Goal: Task Accomplishment & Management: Manage account settings

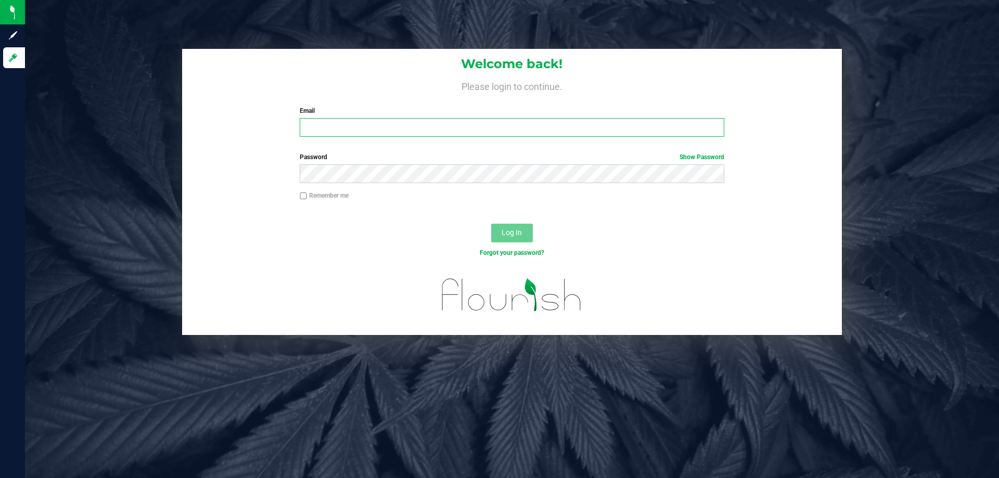
click at [385, 130] on input "Email" at bounding box center [512, 127] width 424 height 19
type input "s"
type input "[EMAIL_ADDRESS][DOMAIN_NAME]"
click at [491, 224] on button "Log In" at bounding box center [512, 233] width 42 height 19
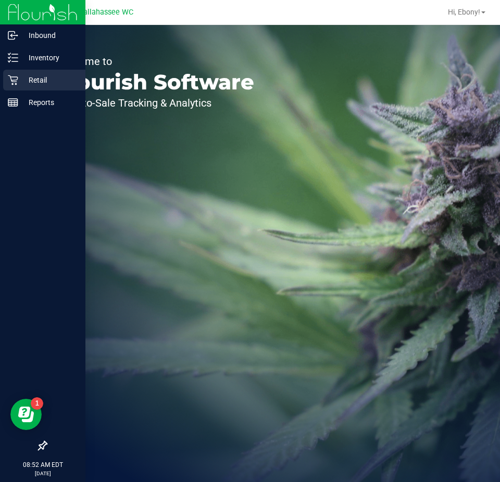
click at [21, 80] on p "Retail" at bounding box center [49, 80] width 62 height 12
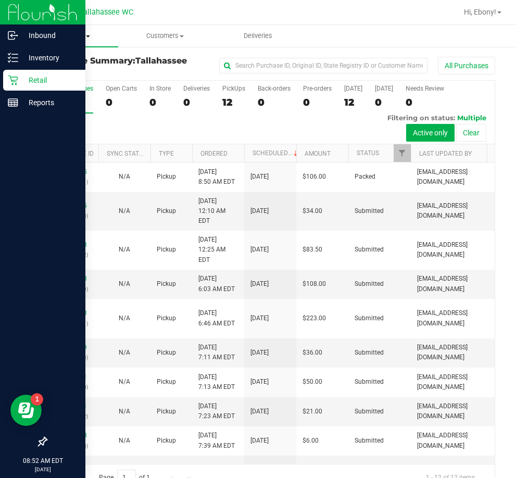
click at [80, 40] on uib-tab-heading "Purchases Summary of purchases Fulfillment All purchases" at bounding box center [71, 36] width 93 height 22
click at [61, 72] on span "Fulfillment" at bounding box center [57, 75] width 65 height 9
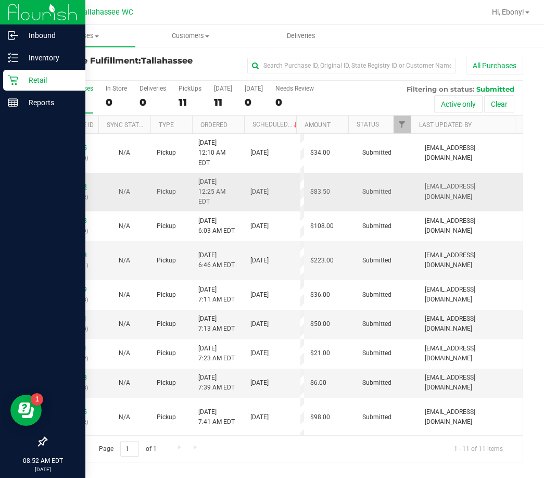
click at [81, 183] on link "12012493" at bounding box center [72, 186] width 29 height 7
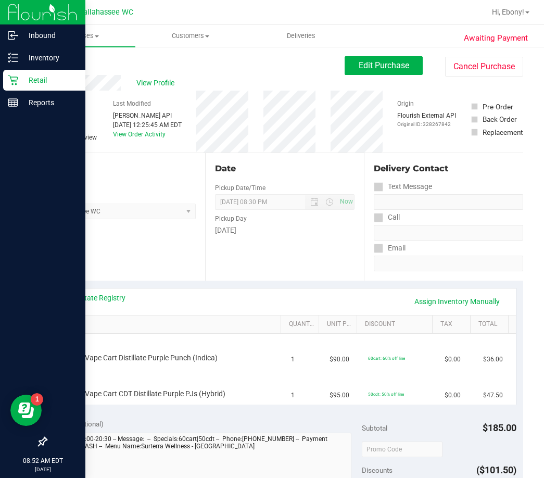
click at [156, 271] on div "Location Pickup Store Tallahassee WC Select Store Bonita Springs WC Boynton Bea…" at bounding box center [125, 217] width 159 height 128
click at [107, 300] on link "View State Registry" at bounding box center [94, 297] width 62 height 10
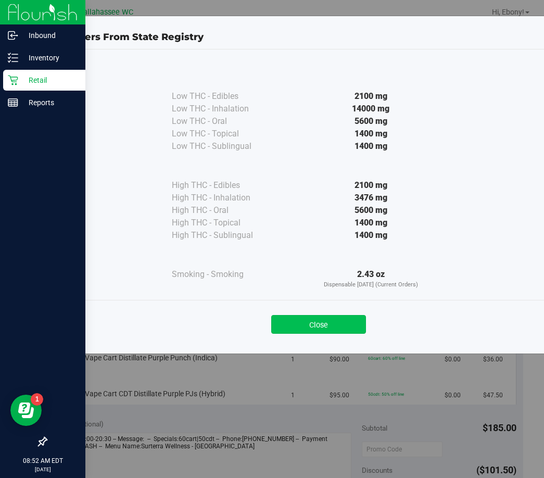
click at [291, 331] on button "Close" at bounding box center [318, 324] width 95 height 19
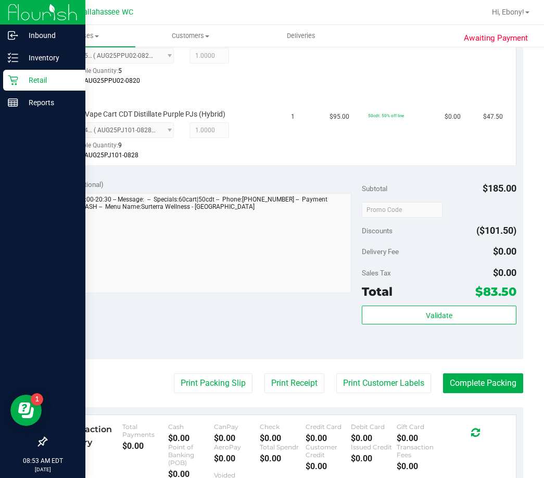
scroll to position [332, 0]
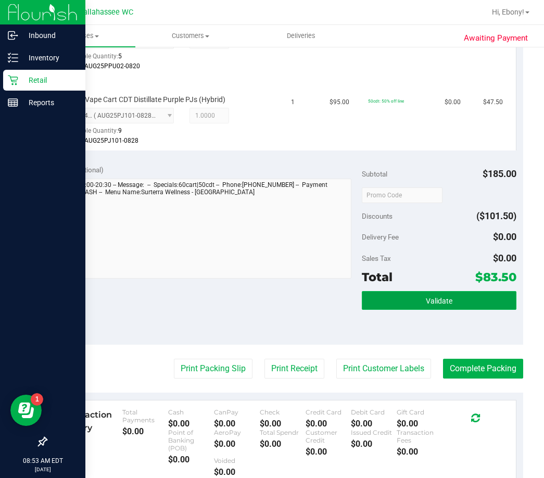
click at [416, 293] on button "Validate" at bounding box center [439, 300] width 155 height 19
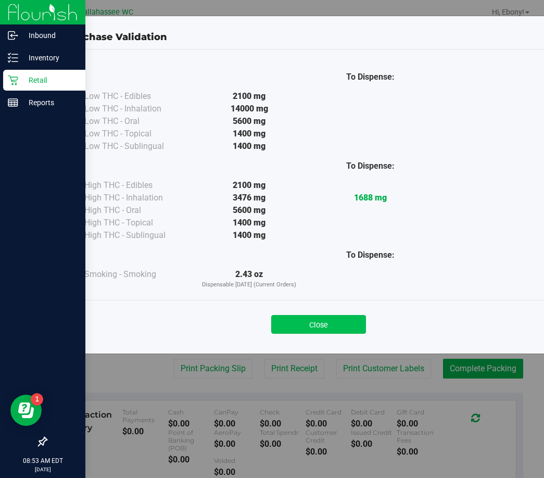
click at [337, 324] on button "Close" at bounding box center [318, 324] width 95 height 19
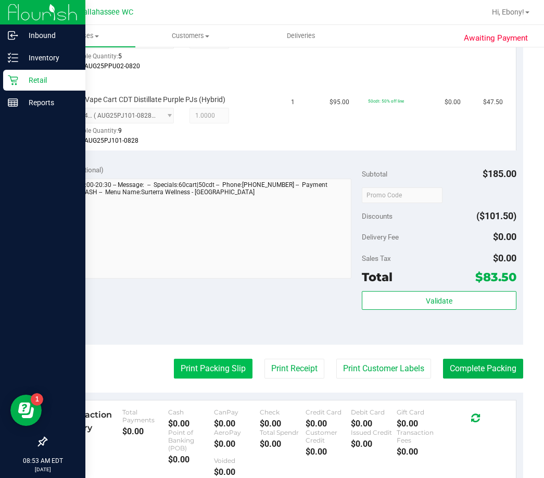
click at [207, 368] on button "Print Packing Slip" at bounding box center [213, 369] width 79 height 20
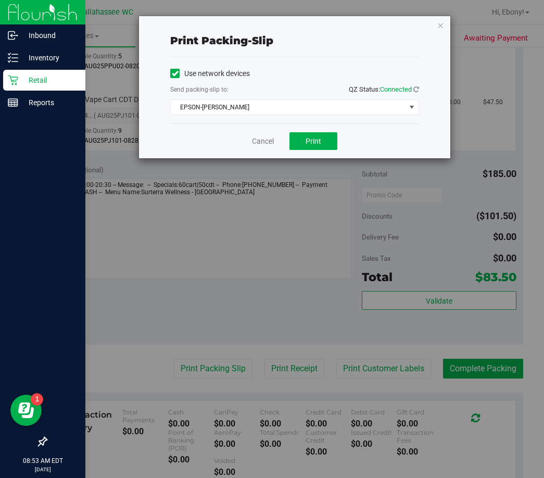
click at [320, 158] on div "Print packing-slip Use network devices Send packing-slip to: QZ Status: Connect…" at bounding box center [294, 87] width 312 height 143
click at [299, 142] on button "Print" at bounding box center [313, 141] width 48 height 18
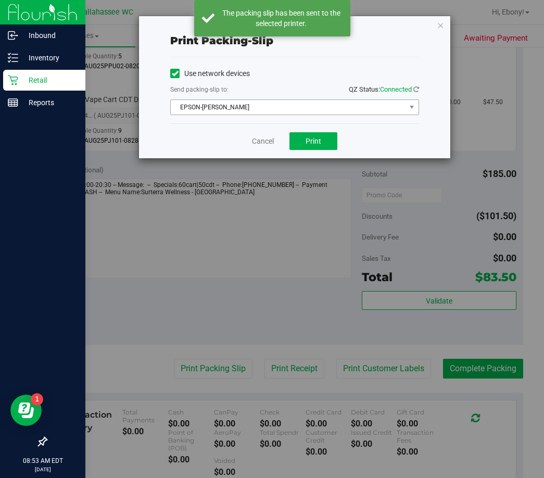
click at [365, 110] on span "EPSON-AKON" at bounding box center [288, 107] width 235 height 15
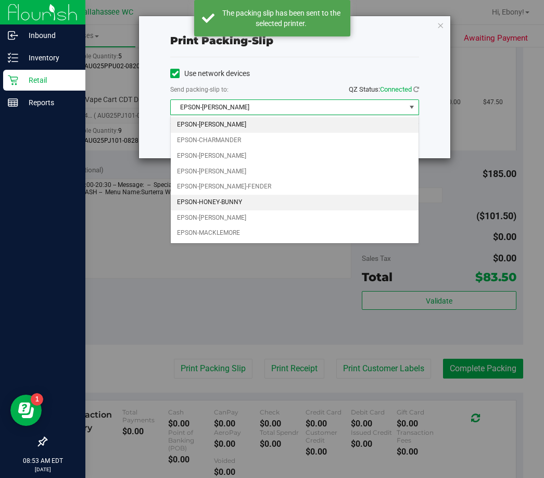
click at [212, 199] on li "EPSON-HONEY-BUNNY" at bounding box center [295, 203] width 248 height 16
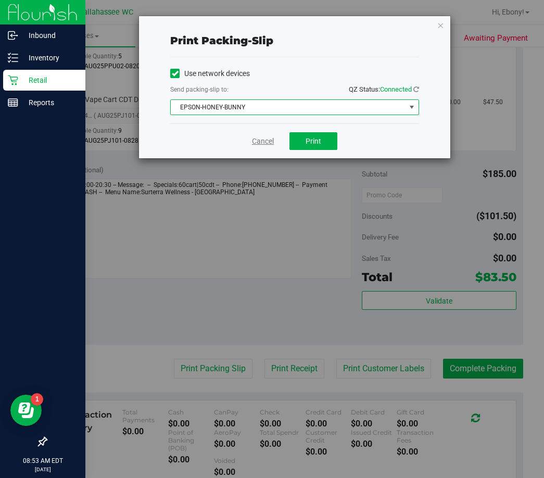
click at [264, 140] on link "Cancel" at bounding box center [263, 141] width 22 height 11
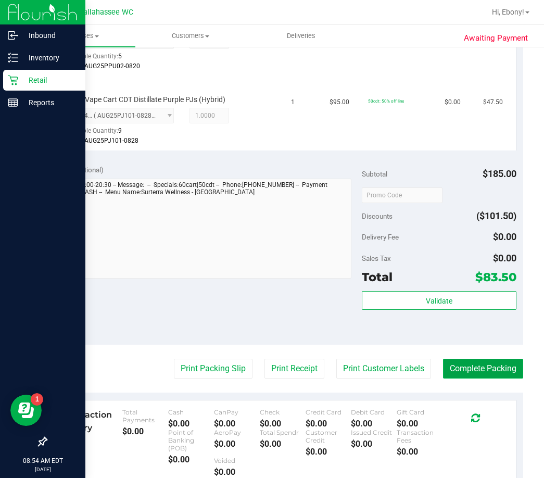
click at [462, 369] on button "Complete Packing" at bounding box center [483, 369] width 80 height 20
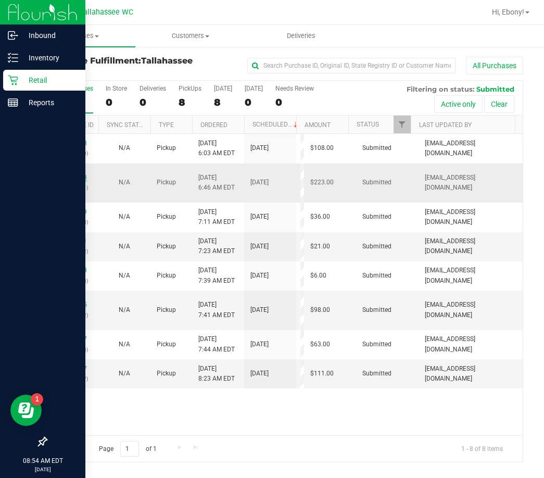
click at [82, 179] on link "12012563" at bounding box center [72, 177] width 29 height 7
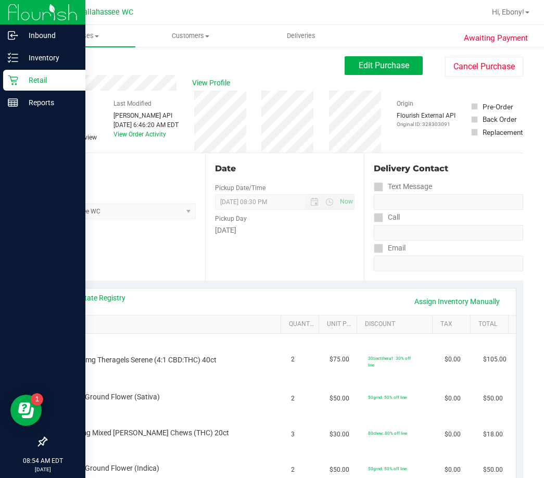
click at [164, 245] on div "Location Pickup Store Tallahassee WC Select Store Bonita Springs WC Boynton Bea…" at bounding box center [125, 217] width 159 height 128
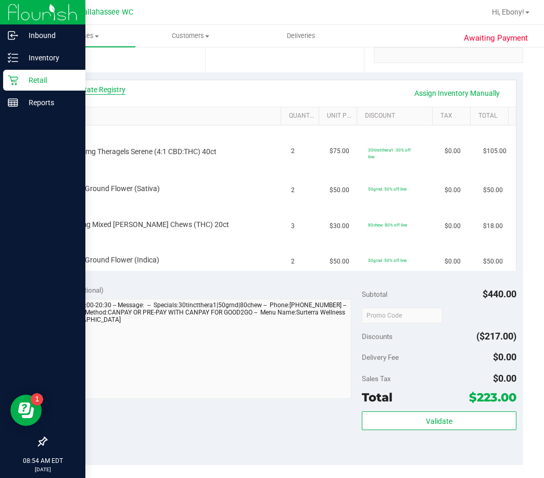
click at [105, 93] on link "View State Registry" at bounding box center [94, 89] width 62 height 10
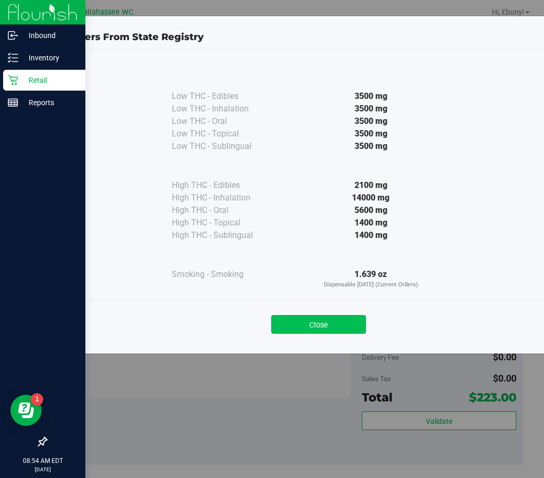
click at [309, 321] on button "Close" at bounding box center [318, 324] width 95 height 19
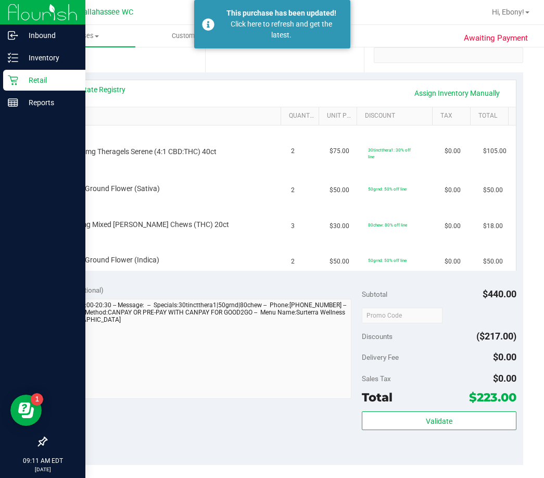
click at [5, 77] on div "Retail" at bounding box center [44, 80] width 82 height 21
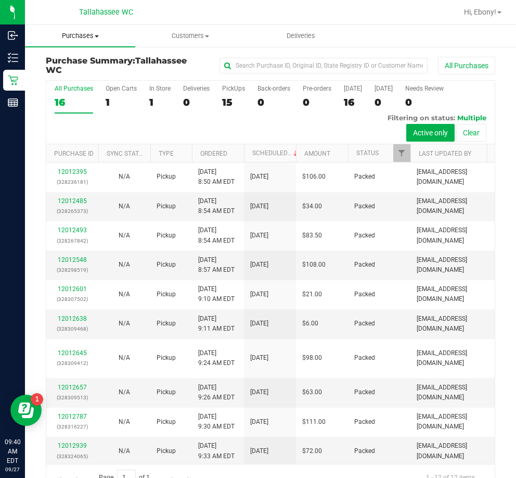
click at [95, 37] on span "Purchases" at bounding box center [80, 35] width 110 height 9
click at [86, 79] on span "Fulfillment" at bounding box center [57, 75] width 65 height 9
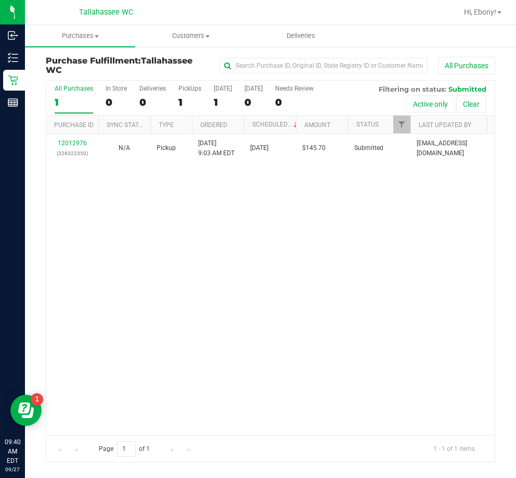
click at [252, 266] on div "12012976 (328322350) N/A Pickup 9/27/2025 9:03 AM EDT 9/27/2025 $145.70 Submitt…" at bounding box center [270, 284] width 449 height 301
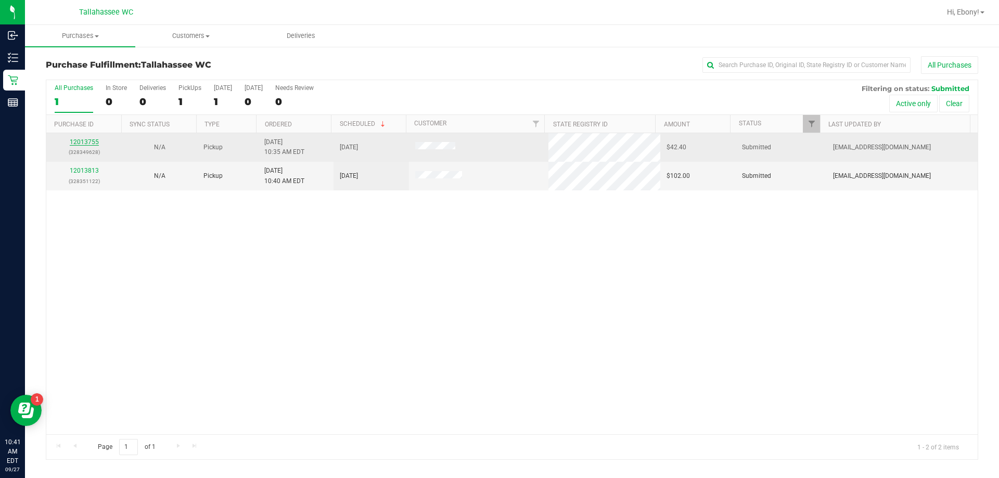
click at [90, 142] on link "12013755" at bounding box center [84, 141] width 29 height 7
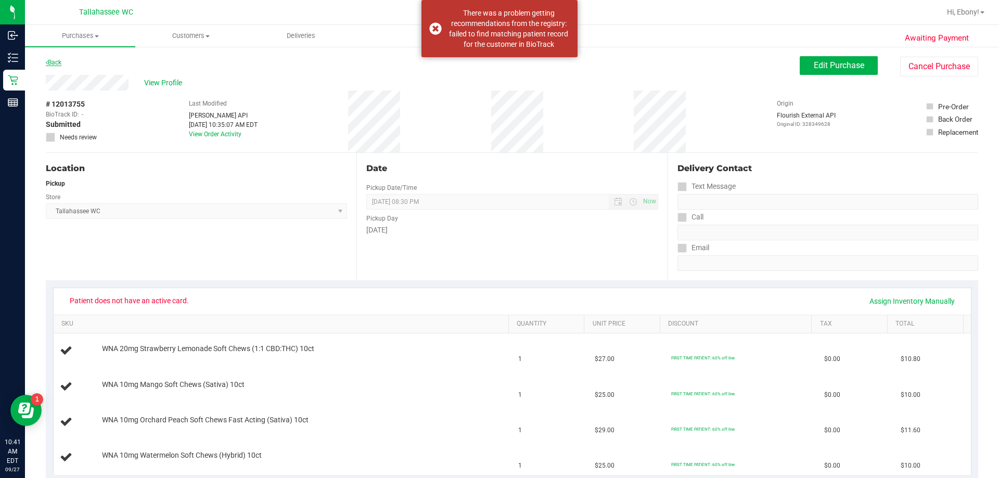
click at [52, 61] on link "Back" at bounding box center [54, 62] width 16 height 7
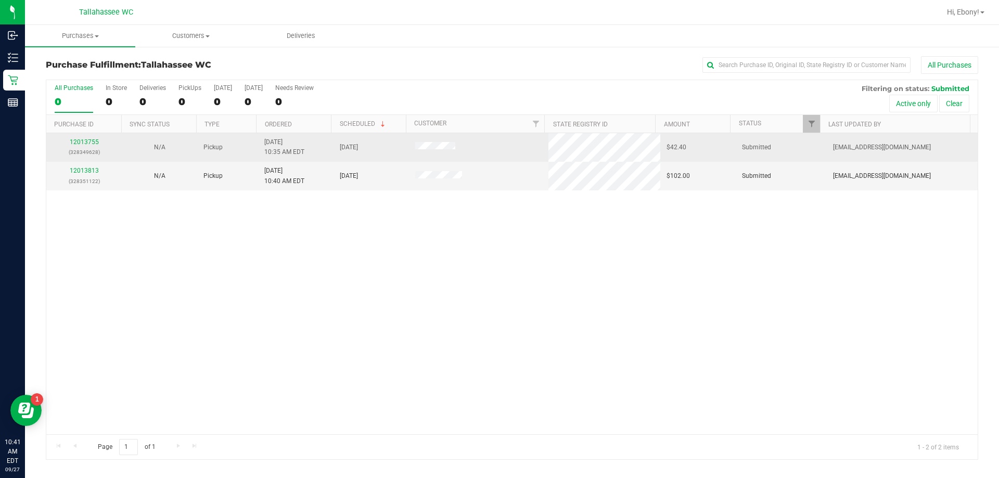
click at [99, 143] on div "12013755 (328349628)" at bounding box center [84, 147] width 63 height 20
click at [90, 139] on link "12013755" at bounding box center [84, 141] width 29 height 7
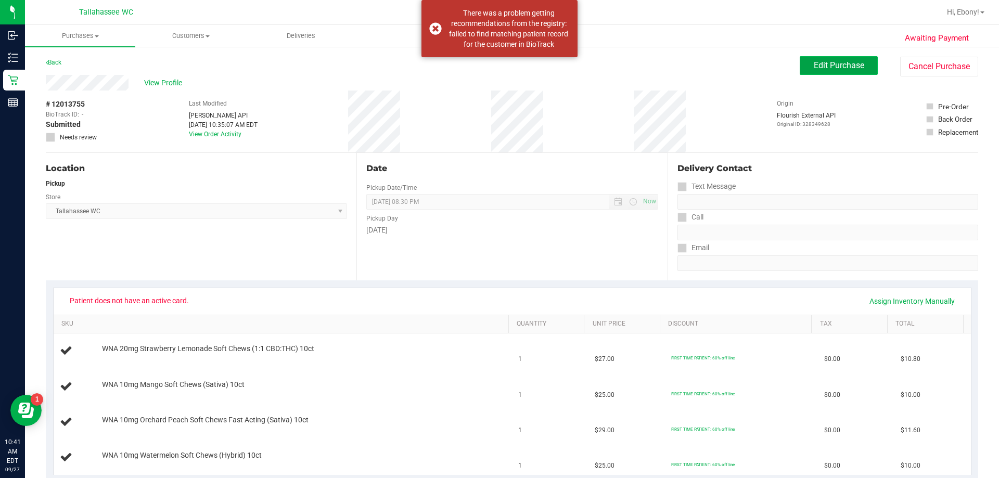
click at [863, 58] on button "Edit Purchase" at bounding box center [839, 65] width 78 height 19
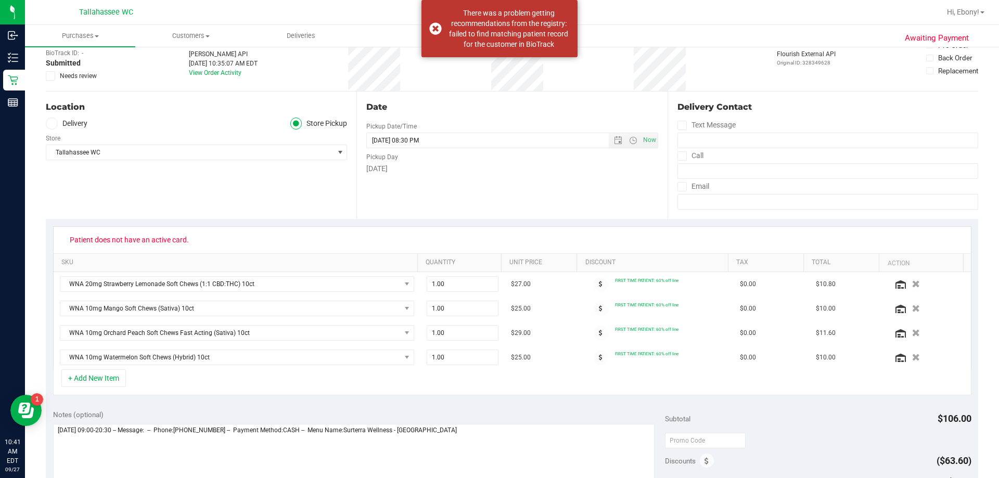
scroll to position [52, 0]
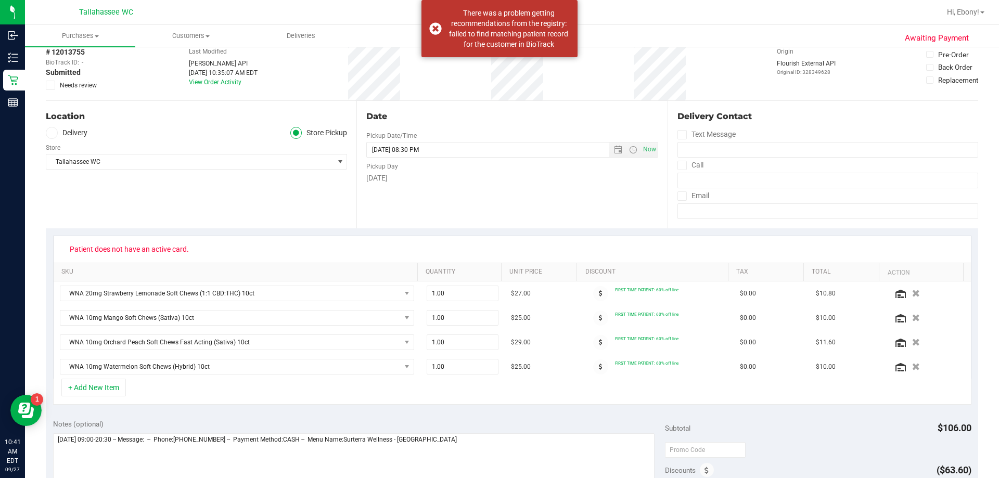
click at [48, 85] on icon at bounding box center [50, 85] width 7 height 0
click at [0, 0] on input "Needs review" at bounding box center [0, 0] width 0 height 0
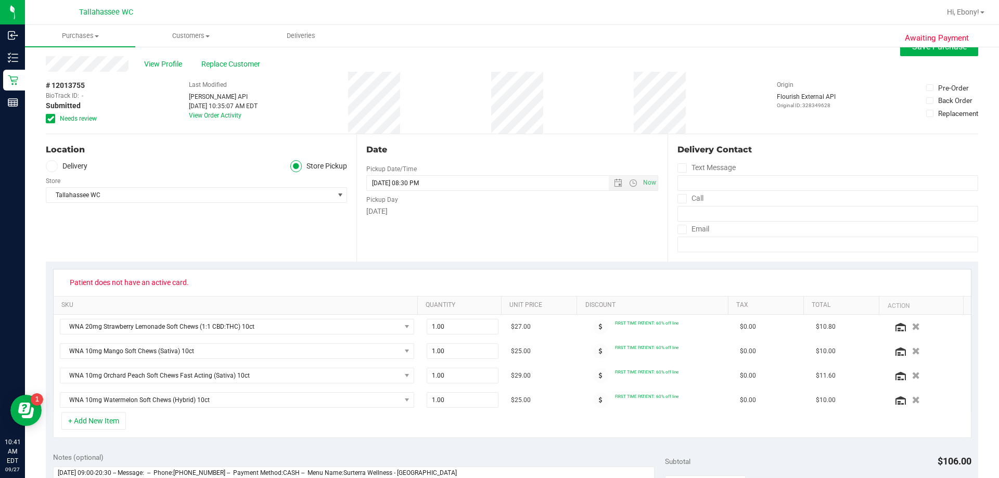
scroll to position [0, 0]
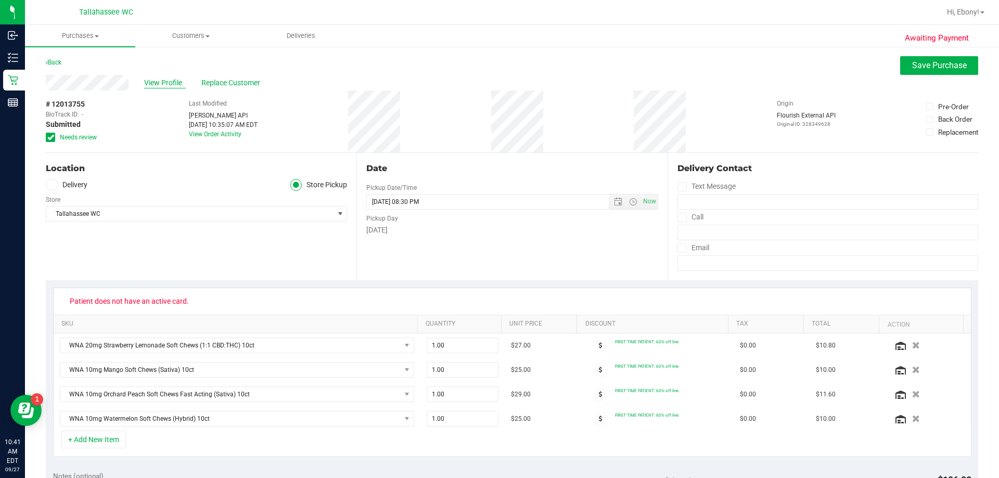
click at [178, 83] on span "View Profile" at bounding box center [165, 83] width 42 height 11
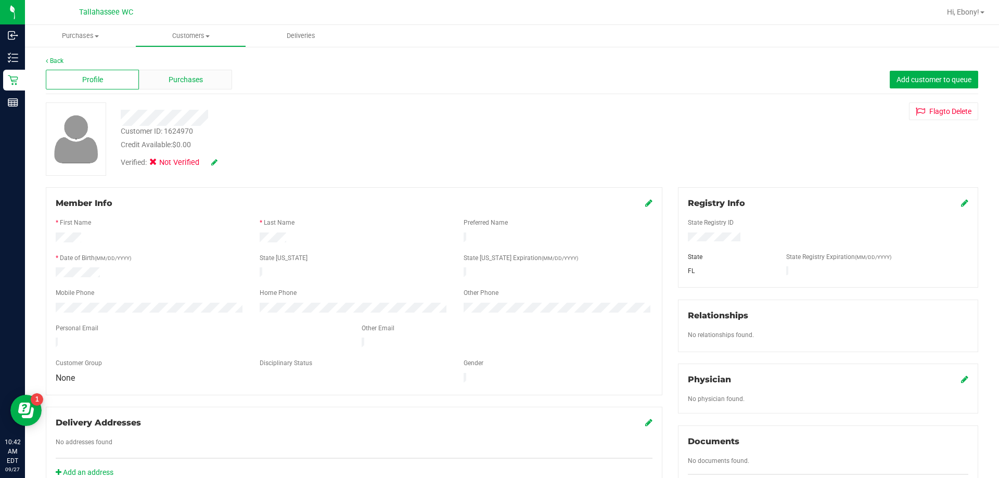
click at [170, 70] on div "Purchases" at bounding box center [185, 80] width 93 height 20
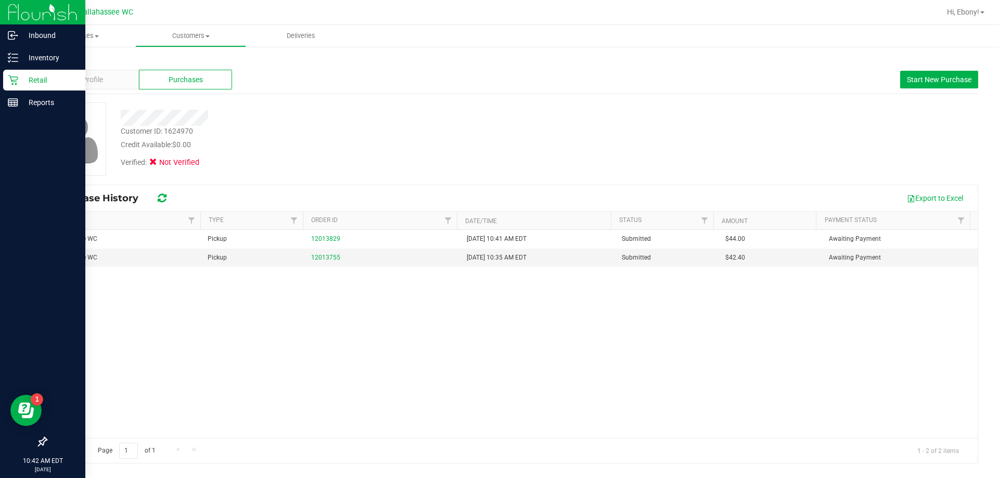
click at [18, 75] on icon at bounding box center [13, 80] width 10 height 10
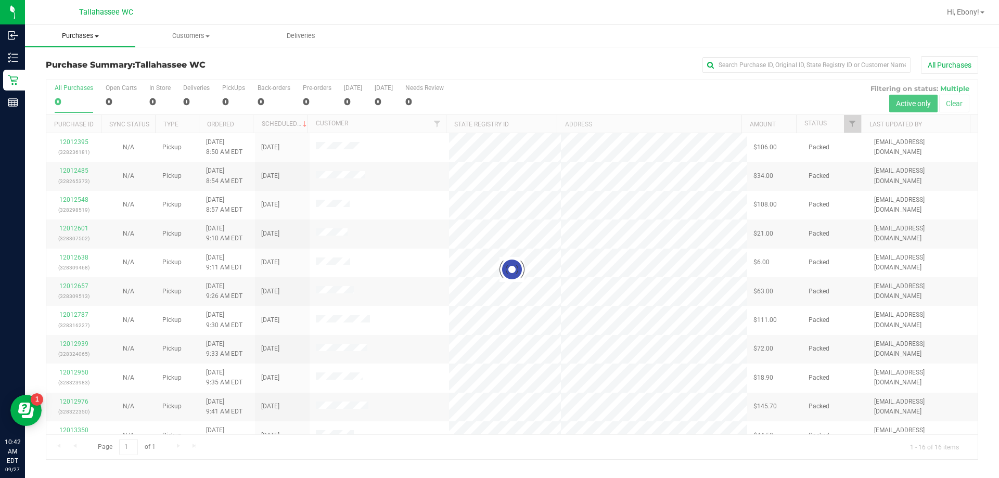
click at [88, 42] on uib-tab-heading "Purchases Summary of purchases Fulfillment All purchases" at bounding box center [80, 36] width 110 height 22
click at [80, 71] on span "Fulfillment" at bounding box center [57, 75] width 65 height 9
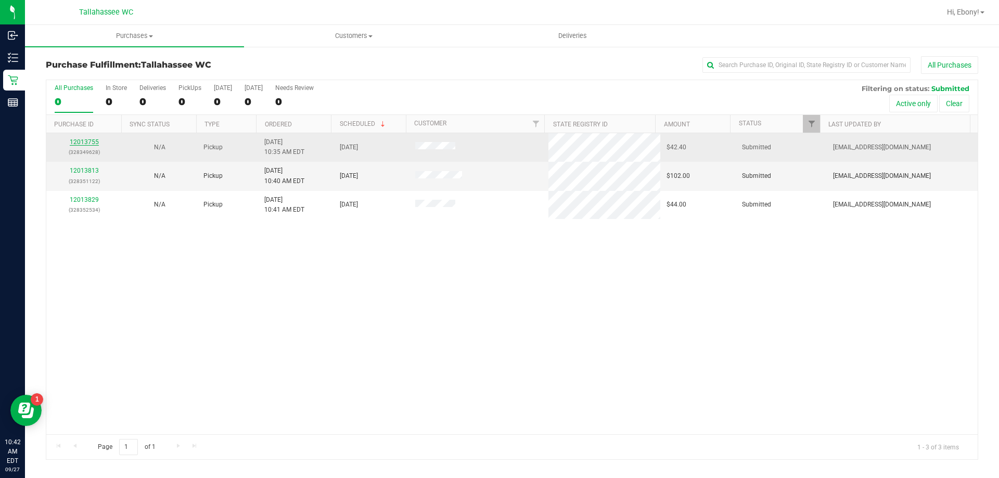
click at [91, 144] on link "12013755" at bounding box center [84, 141] width 29 height 7
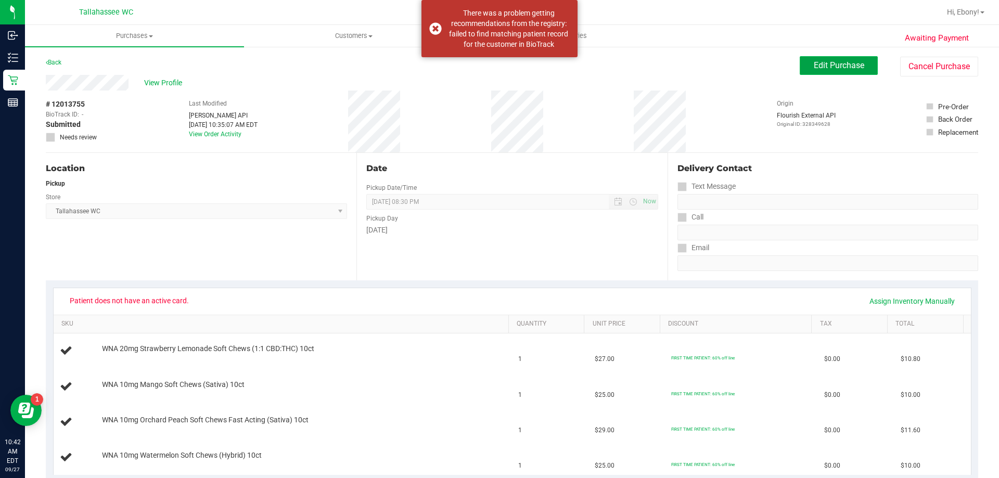
click at [800, 62] on button "Edit Purchase" at bounding box center [839, 65] width 78 height 19
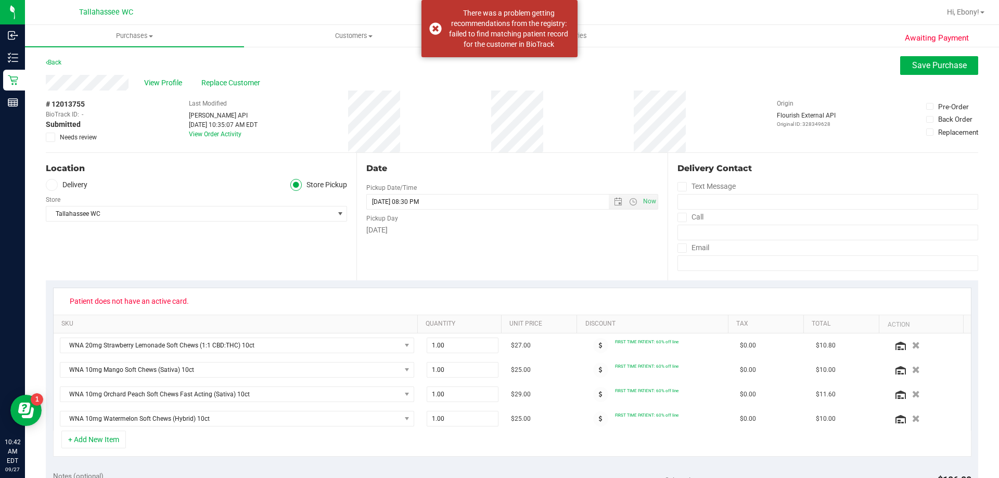
click at [55, 135] on span at bounding box center [50, 137] width 9 height 9
click at [0, 0] on input "Needs review" at bounding box center [0, 0] width 0 height 0
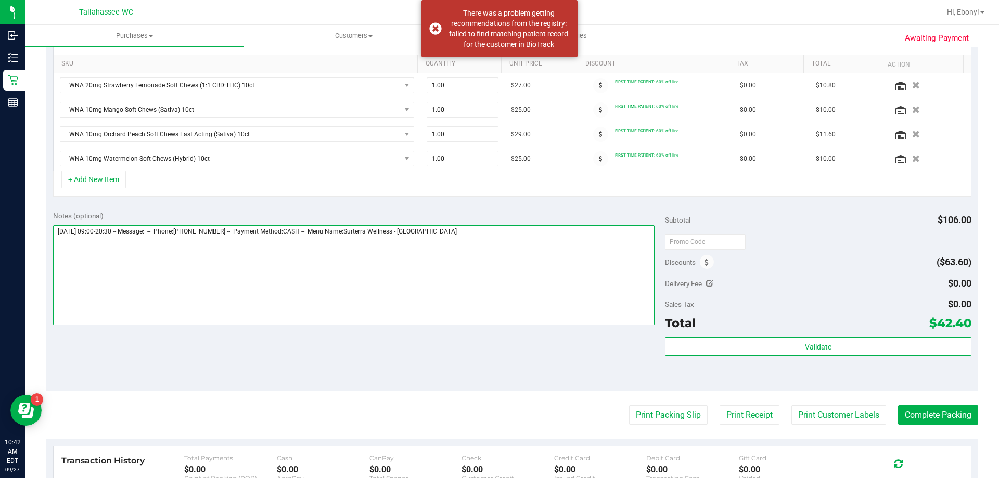
click at [486, 229] on textarea at bounding box center [354, 275] width 602 height 100
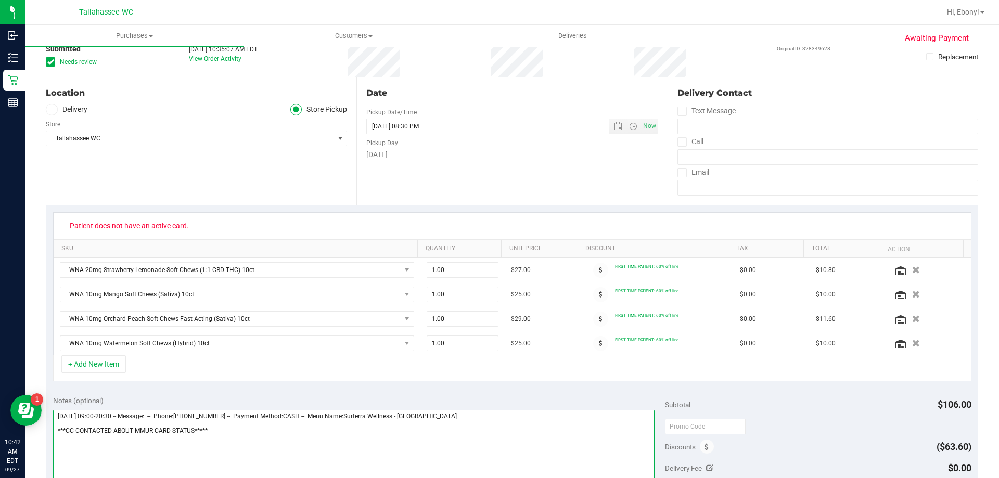
scroll to position [0, 0]
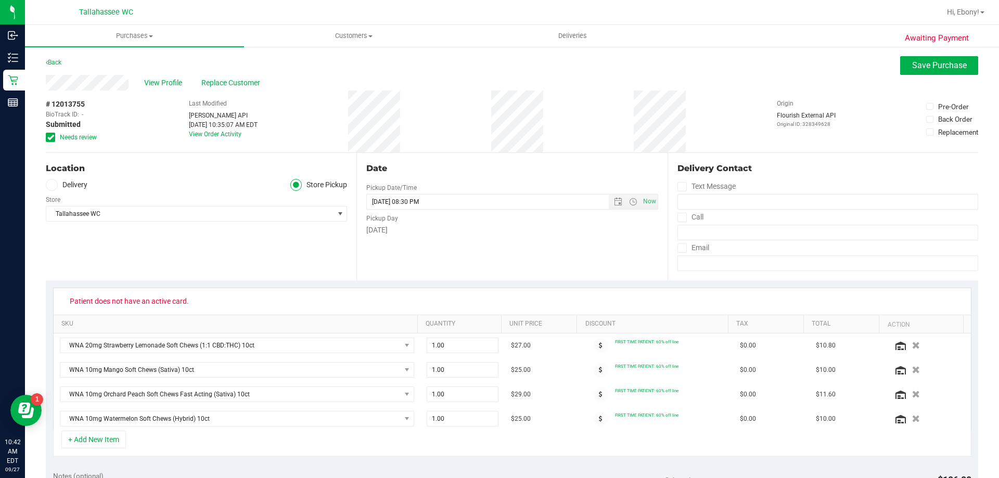
type textarea "Saturday 09/27/2025 09:00-20:30 -- Message: -- Phone:8137434161 -- Payment Meth…"
click at [918, 63] on span "Save Purchase" at bounding box center [939, 65] width 55 height 10
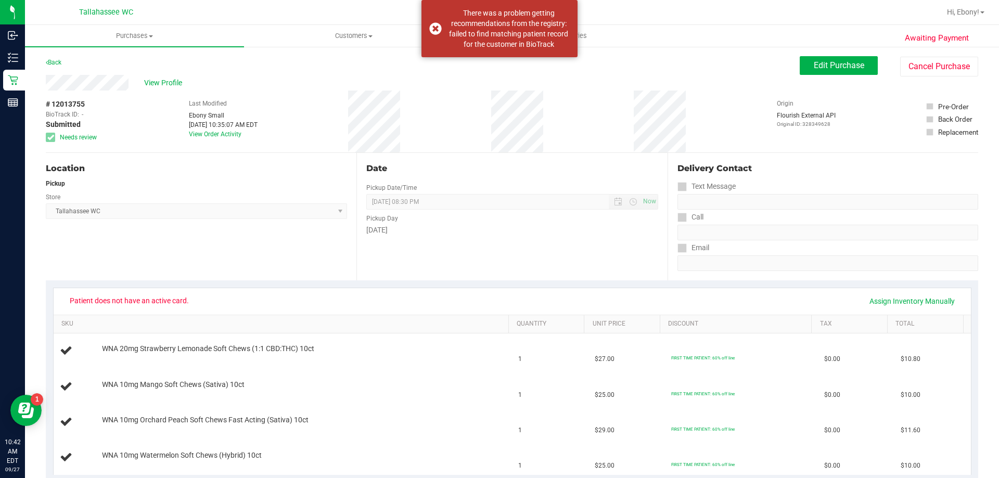
click at [49, 67] on div "Back" at bounding box center [54, 62] width 16 height 12
click at [61, 61] on link "Back" at bounding box center [54, 62] width 16 height 7
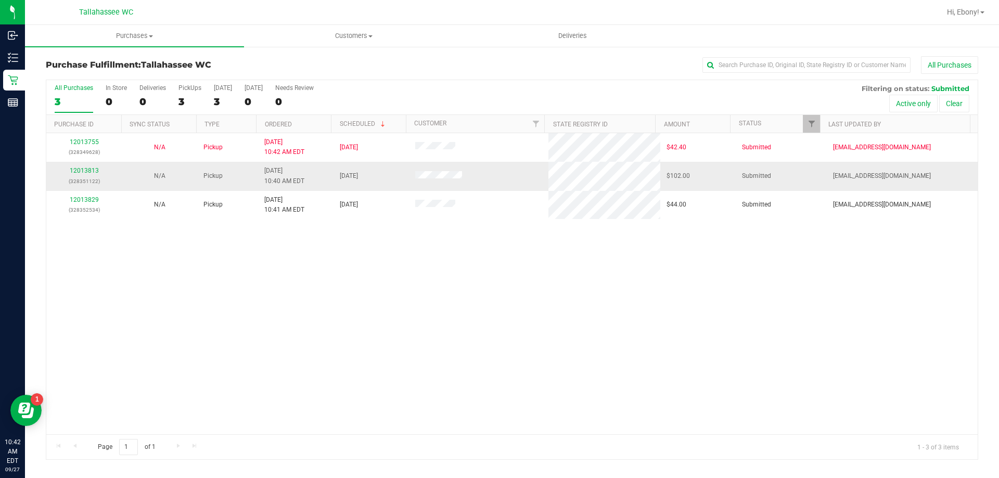
click at [82, 175] on div "12013813 (328351122)" at bounding box center [84, 176] width 63 height 20
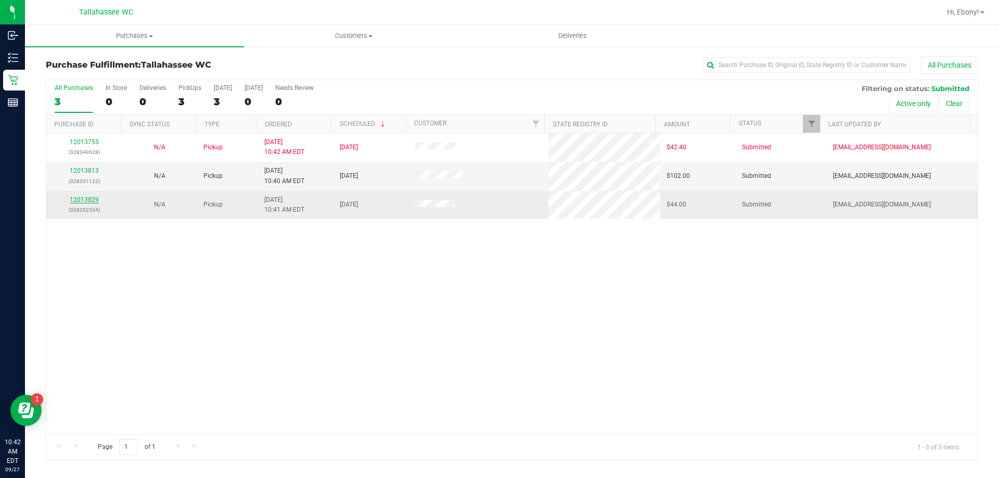
click at [81, 203] on link "12013829" at bounding box center [84, 199] width 29 height 7
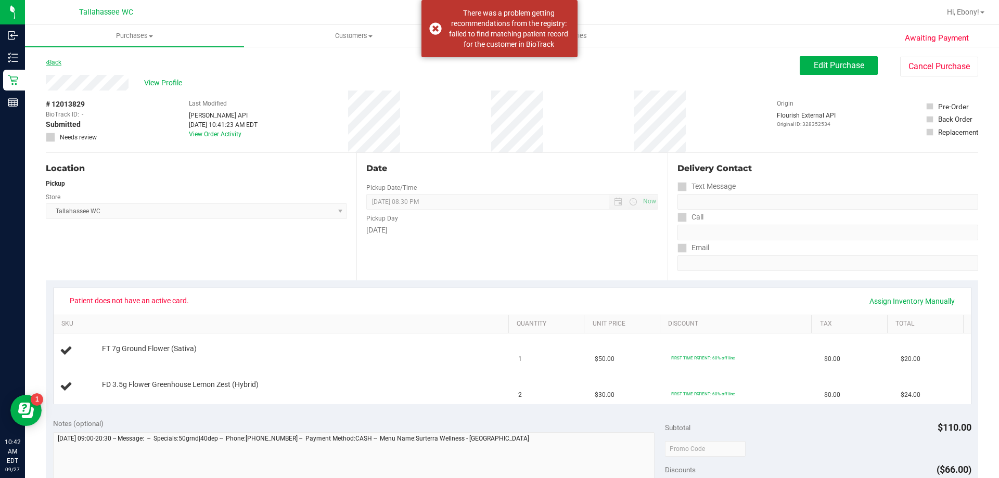
click at [57, 61] on link "Back" at bounding box center [54, 62] width 16 height 7
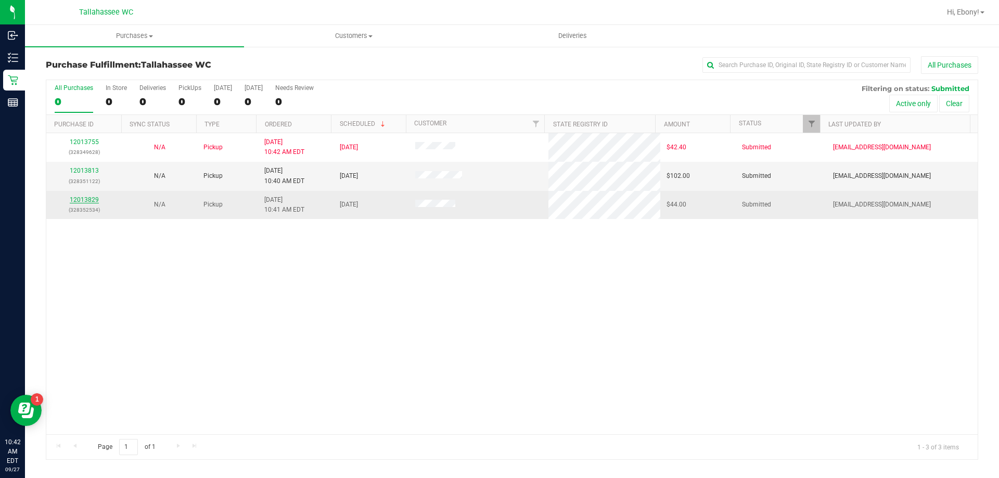
click at [90, 202] on link "12013829" at bounding box center [84, 199] width 29 height 7
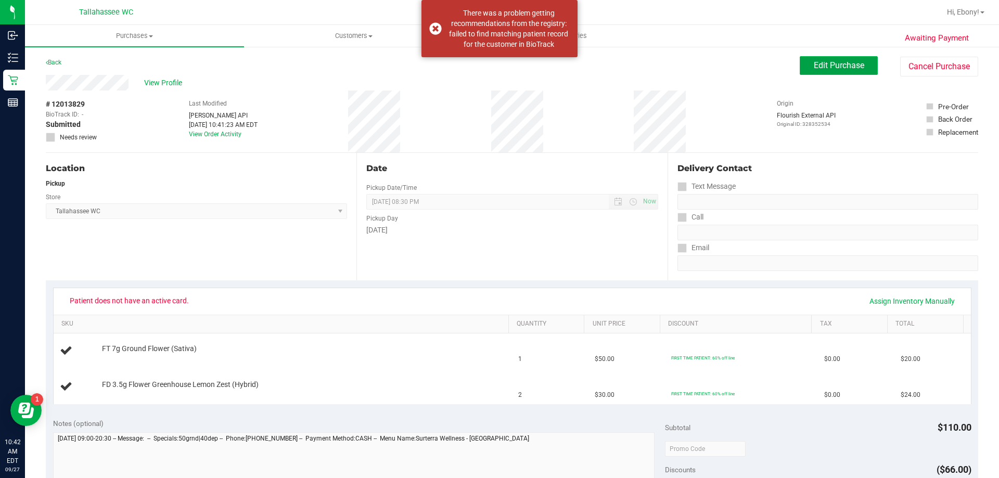
click at [848, 70] on span "Edit Purchase" at bounding box center [839, 65] width 50 height 10
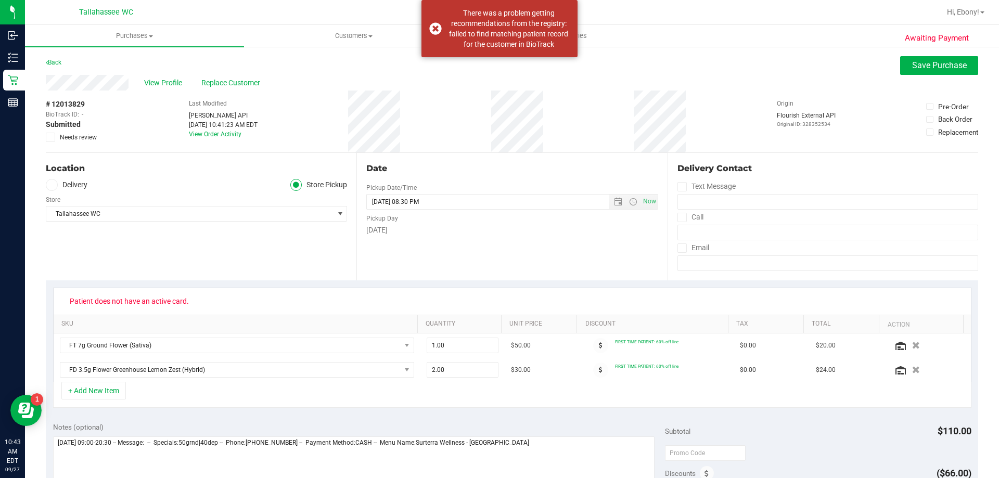
click at [47, 136] on span at bounding box center [50, 137] width 9 height 9
click at [0, 0] on input "Needs review" at bounding box center [0, 0] width 0 height 0
click at [900, 60] on button "Save Purchase" at bounding box center [939, 65] width 78 height 19
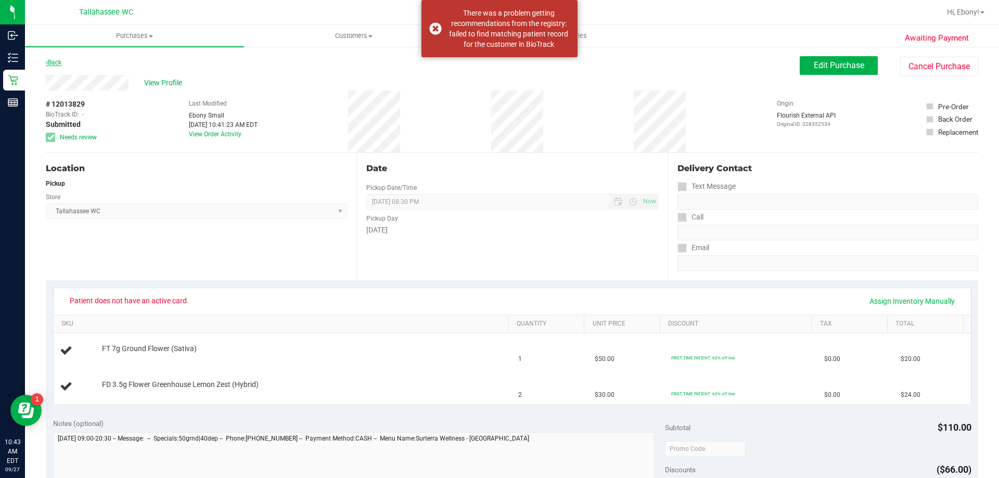
click at [60, 60] on link "Back" at bounding box center [54, 62] width 16 height 7
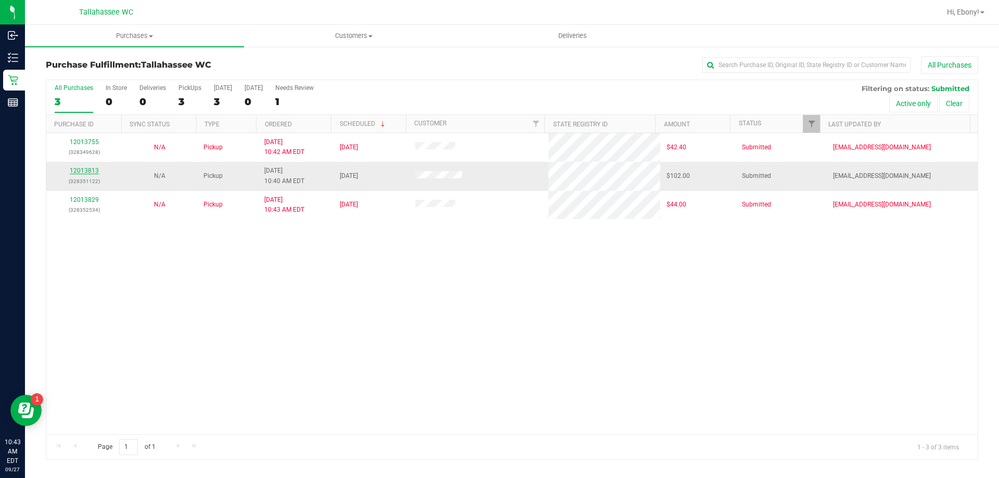
click at [84, 170] on link "12013813" at bounding box center [84, 170] width 29 height 7
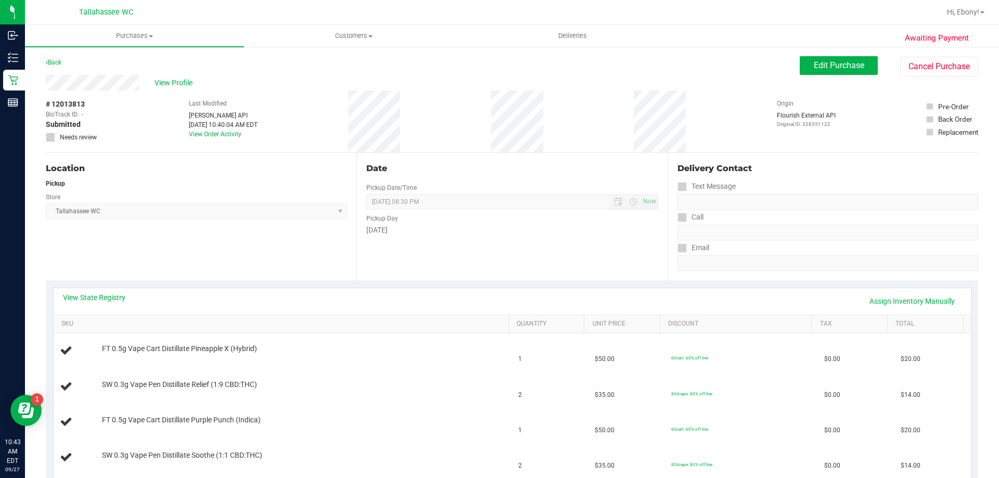
scroll to position [156, 0]
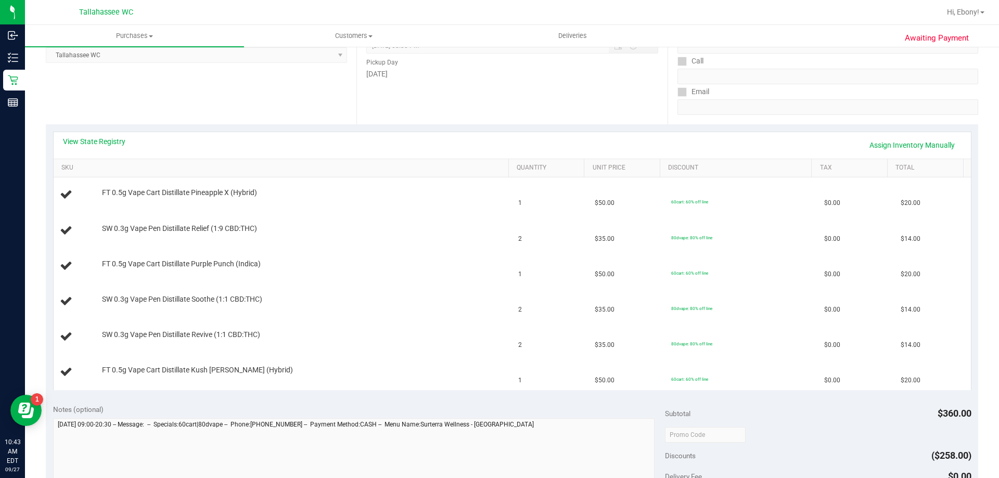
click at [98, 134] on div "View State Registry Assign Inventory Manually" at bounding box center [513, 145] width 918 height 27
click at [96, 137] on link "View State Registry" at bounding box center [94, 141] width 62 height 10
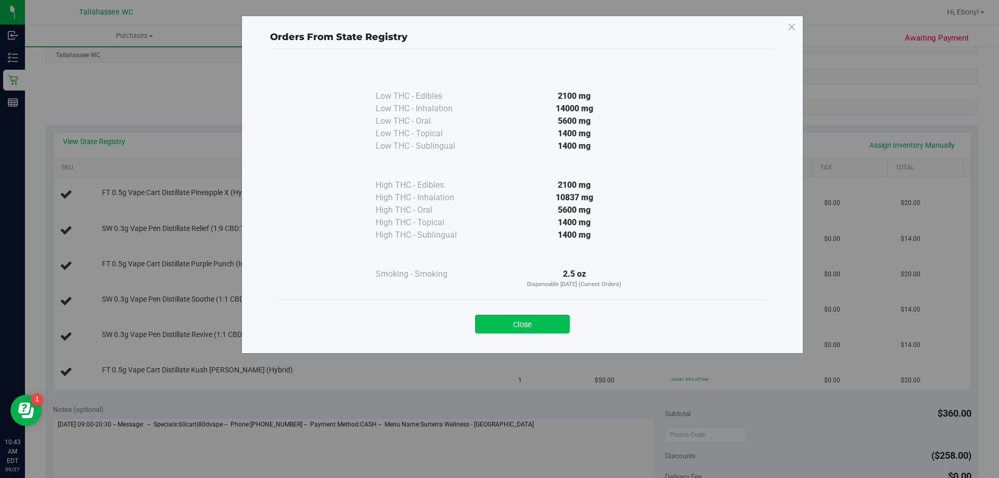
click at [511, 328] on button "Close" at bounding box center [522, 324] width 95 height 19
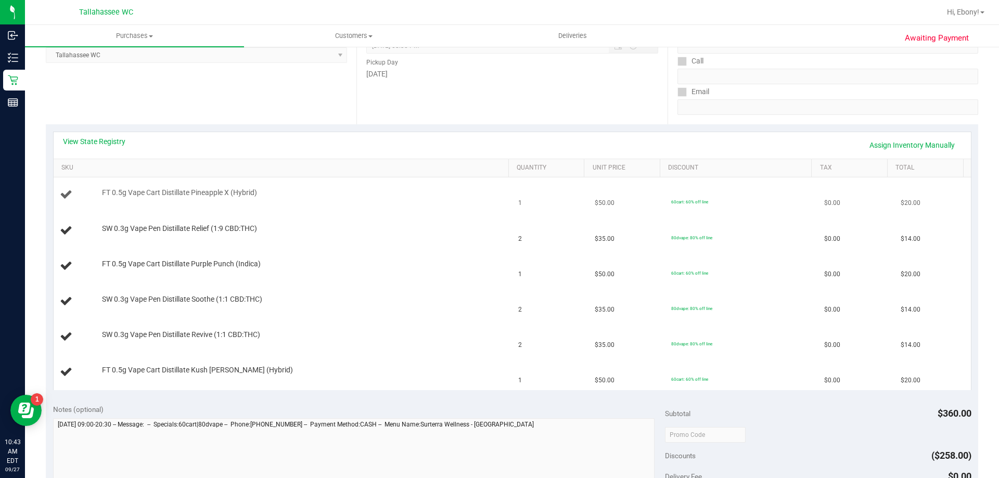
scroll to position [208, 0]
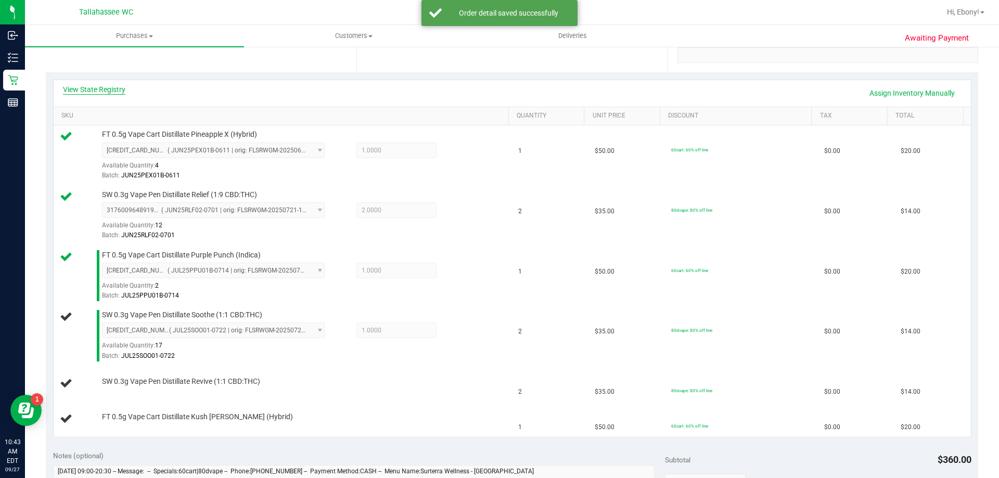
click at [100, 92] on link "View State Registry" at bounding box center [94, 89] width 62 height 10
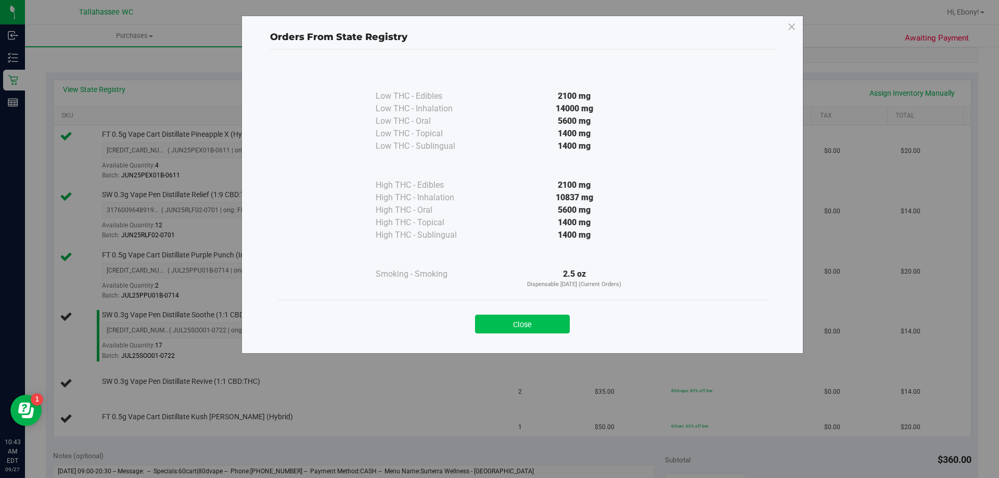
click at [529, 330] on button "Close" at bounding box center [522, 324] width 95 height 19
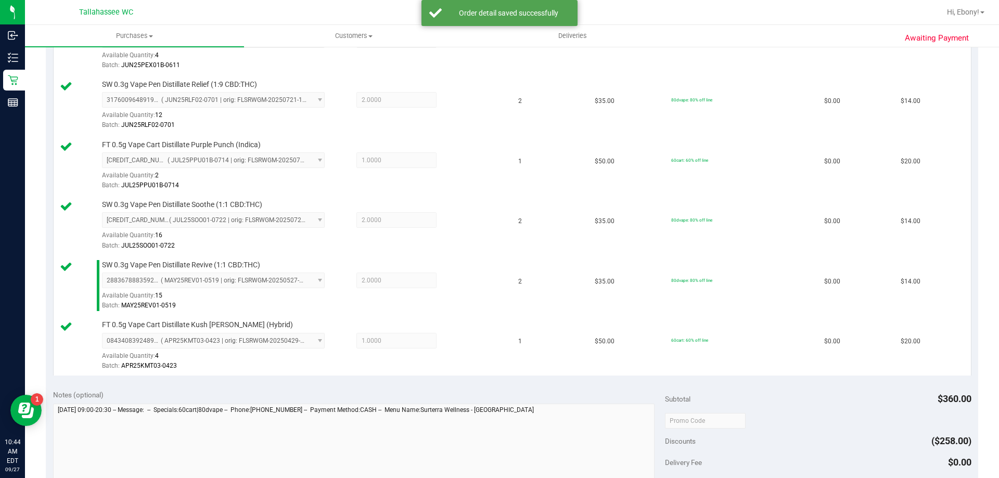
scroll to position [451, 0]
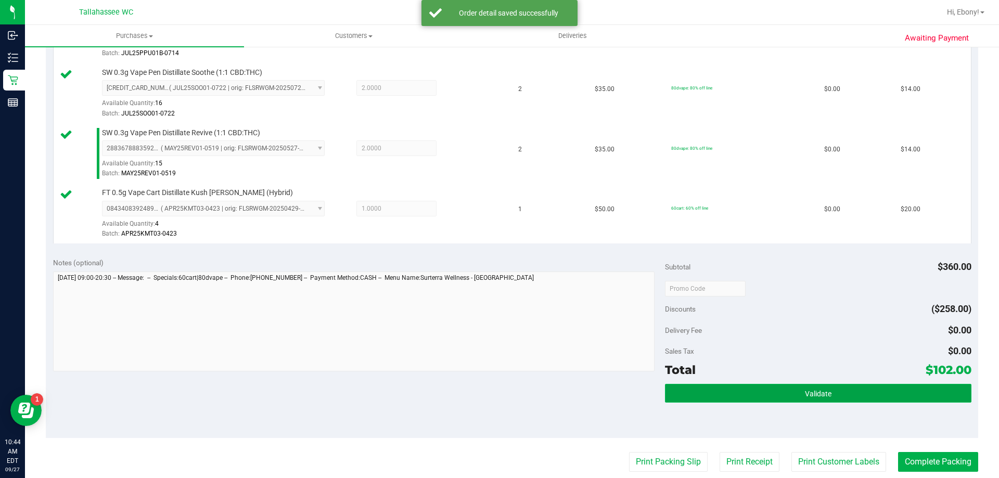
click at [788, 390] on button "Validate" at bounding box center [818, 393] width 306 height 19
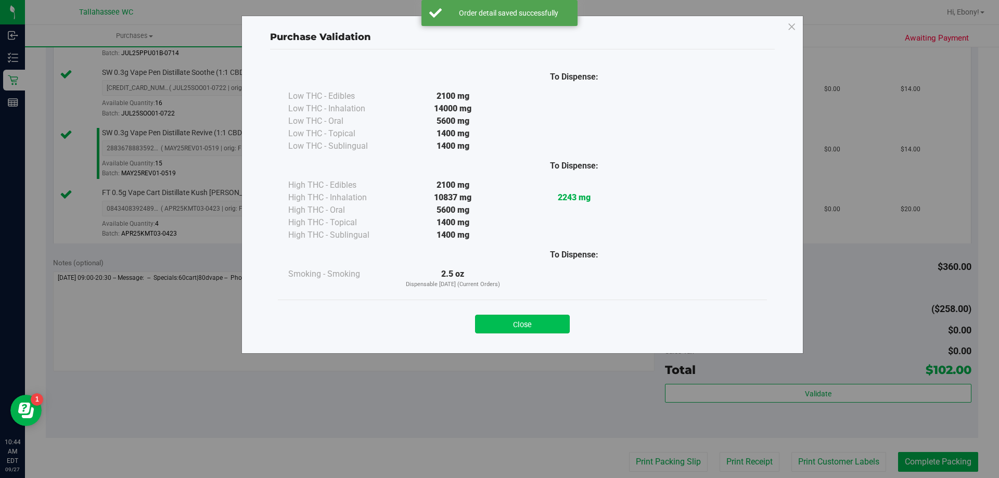
click at [531, 316] on button "Close" at bounding box center [522, 324] width 95 height 19
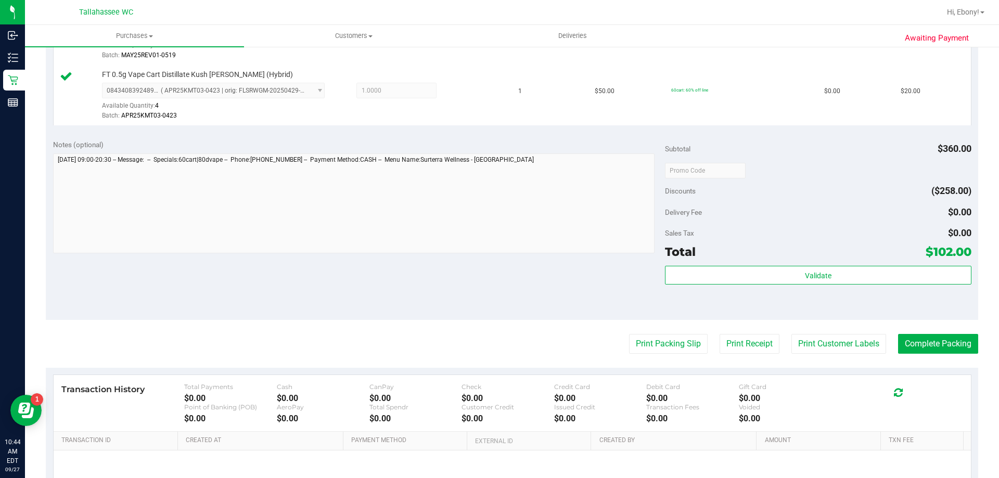
scroll to position [581, 0]
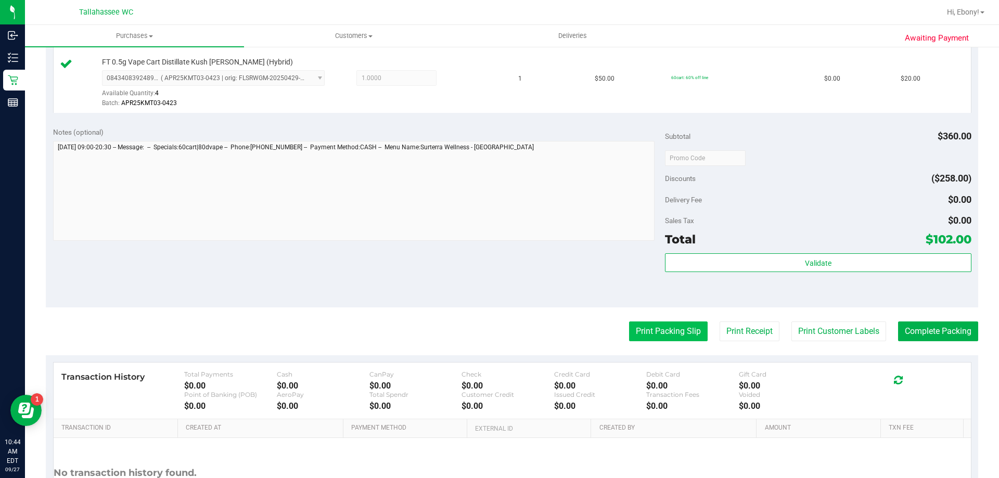
click at [646, 334] on button "Print Packing Slip" at bounding box center [668, 332] width 79 height 20
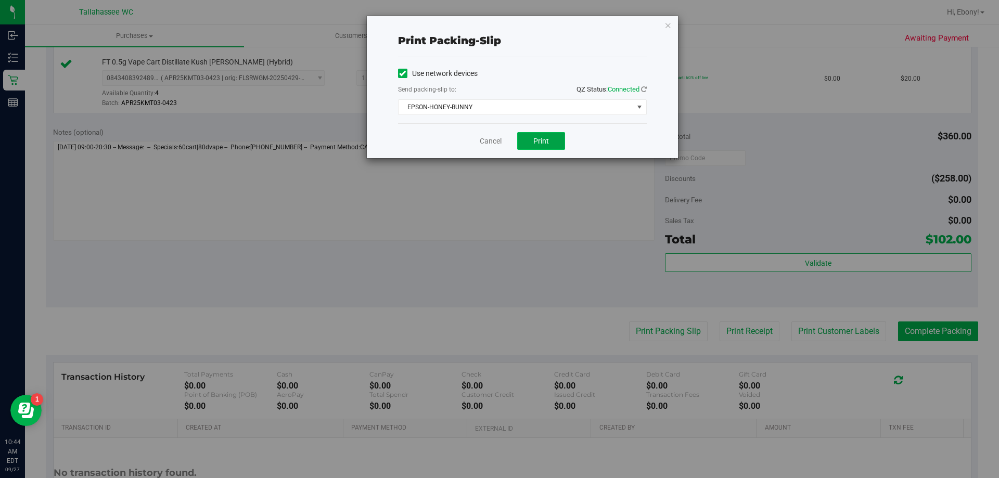
click at [550, 144] on button "Print" at bounding box center [541, 141] width 48 height 18
click at [488, 138] on link "Cancel" at bounding box center [491, 141] width 22 height 11
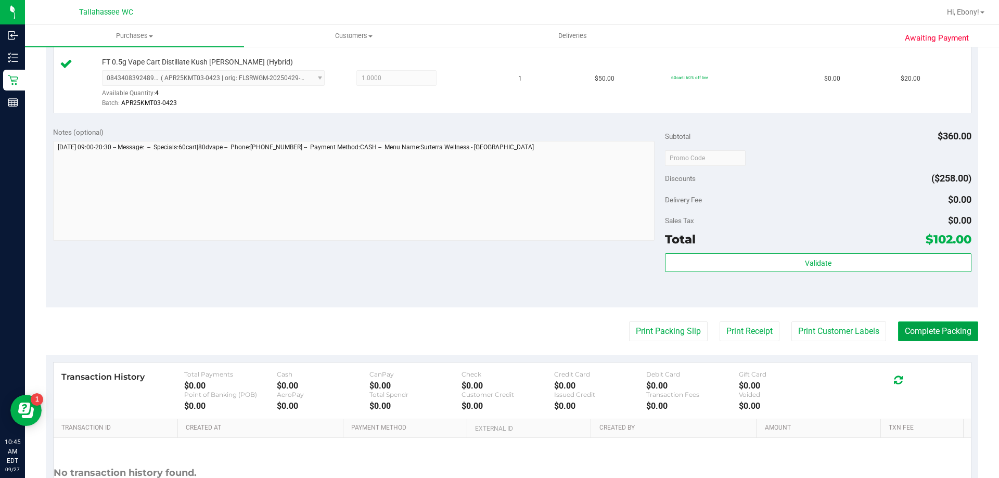
click at [912, 336] on button "Complete Packing" at bounding box center [938, 332] width 80 height 20
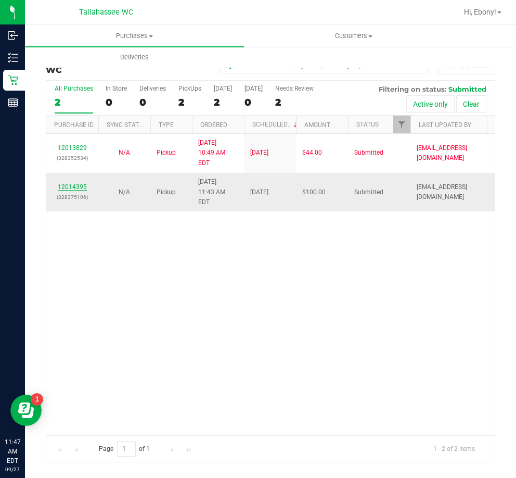
click at [80, 183] on link "12014395" at bounding box center [72, 186] width 29 height 7
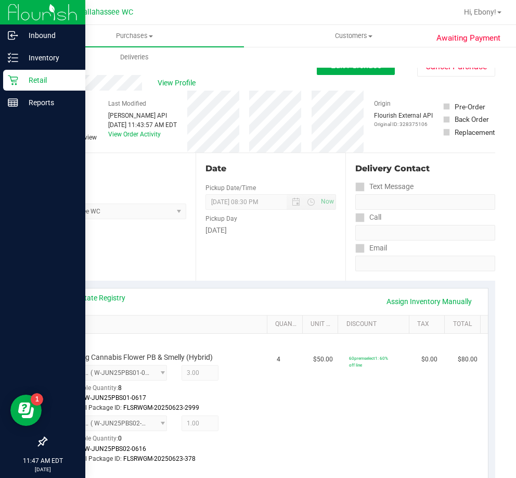
click at [20, 82] on p "Retail" at bounding box center [49, 80] width 62 height 12
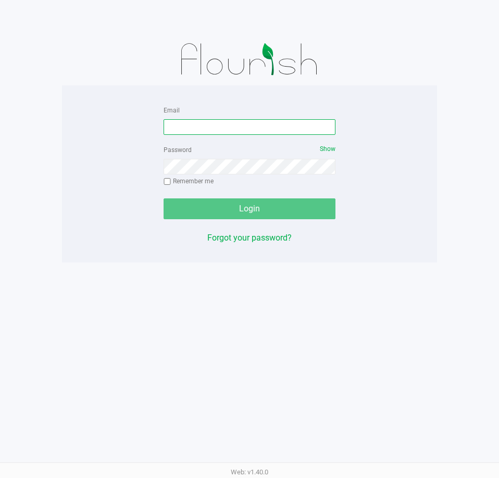
click at [200, 124] on input "Email" at bounding box center [249, 127] width 172 height 16
type input "[EMAIL_ADDRESS][DOMAIN_NAME]"
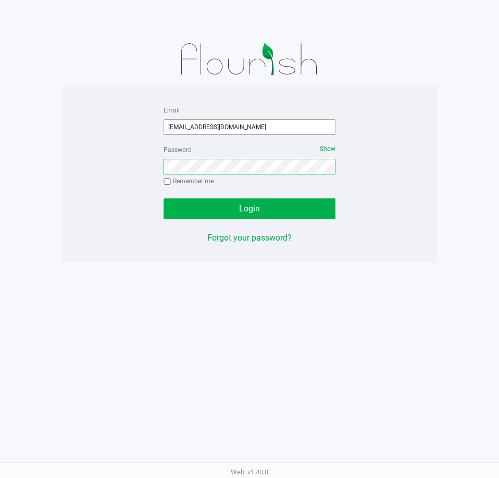
click at [163, 198] on button "Login" at bounding box center [249, 208] width 172 height 21
